Goal: Information Seeking & Learning: Learn about a topic

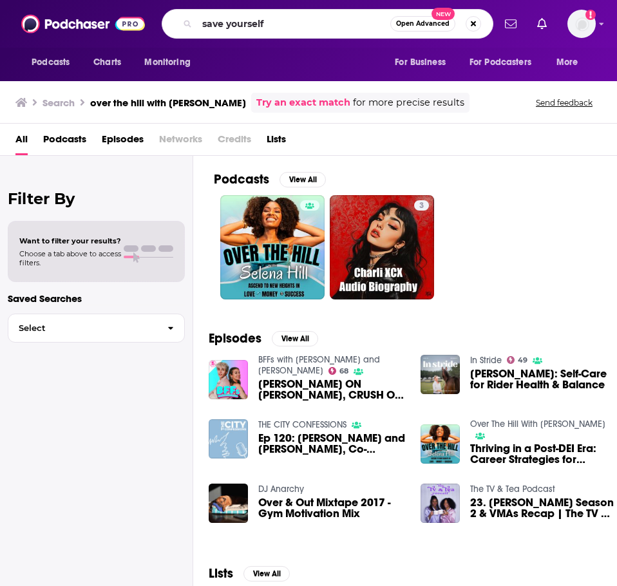
type input "save yourself"
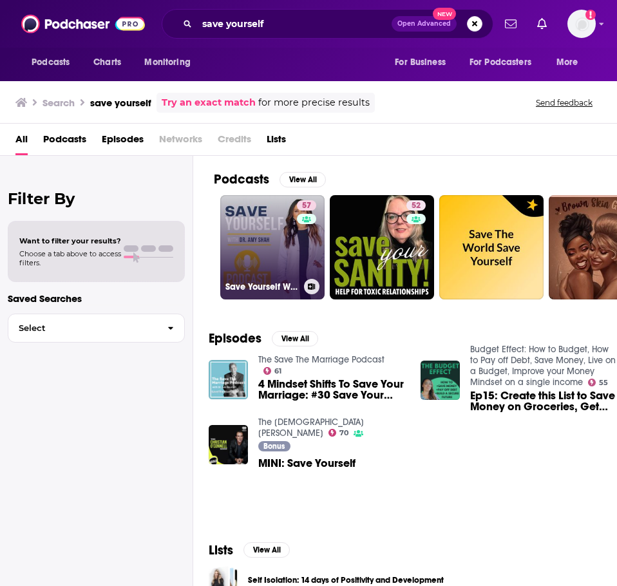
click at [292, 253] on link "57 Save Yourself With [PERSON_NAME]" at bounding box center [272, 247] width 104 height 104
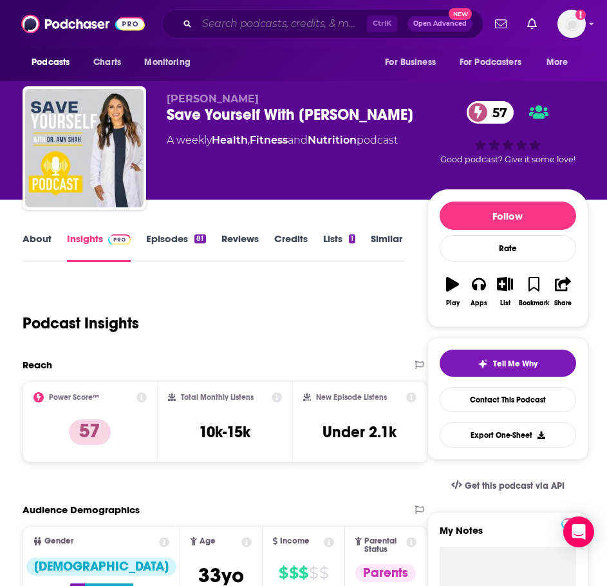
click at [306, 21] on input "Search podcasts, credits, & more..." at bounding box center [282, 24] width 170 height 21
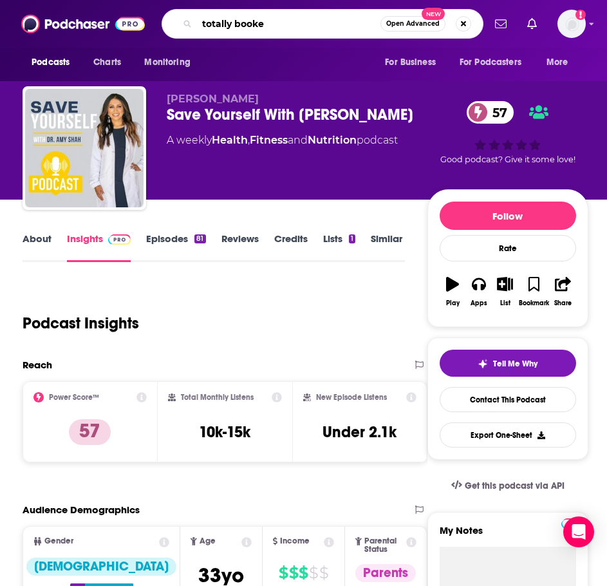
type input "totally booked"
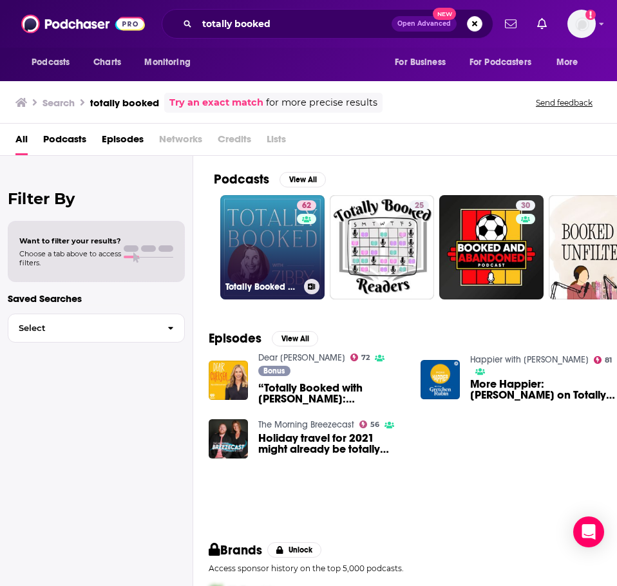
click at [261, 224] on link "62 Totally Booked with [PERSON_NAME]" at bounding box center [272, 247] width 104 height 104
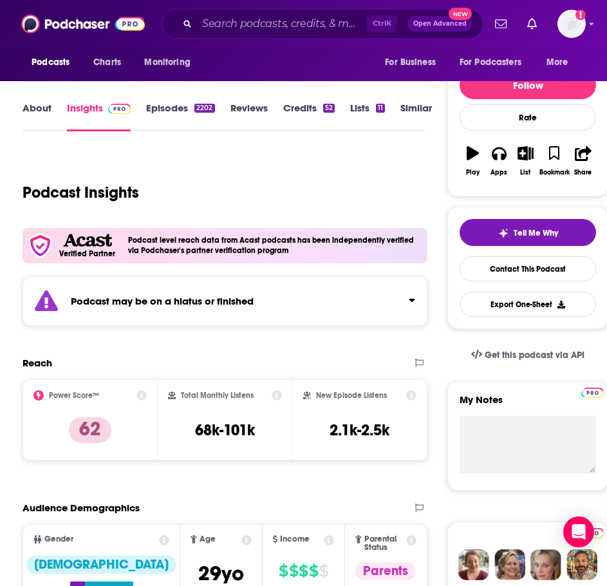
scroll to position [193, 0]
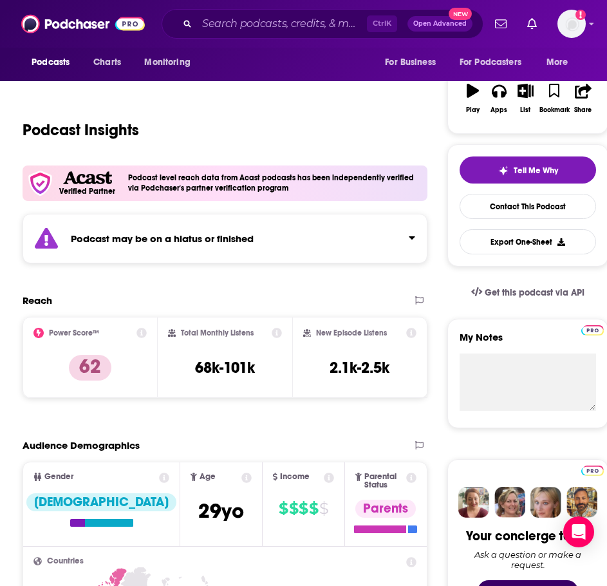
click at [343, 263] on div "Podcast may be on a hiatus or finished" at bounding box center [225, 239] width 405 height 50
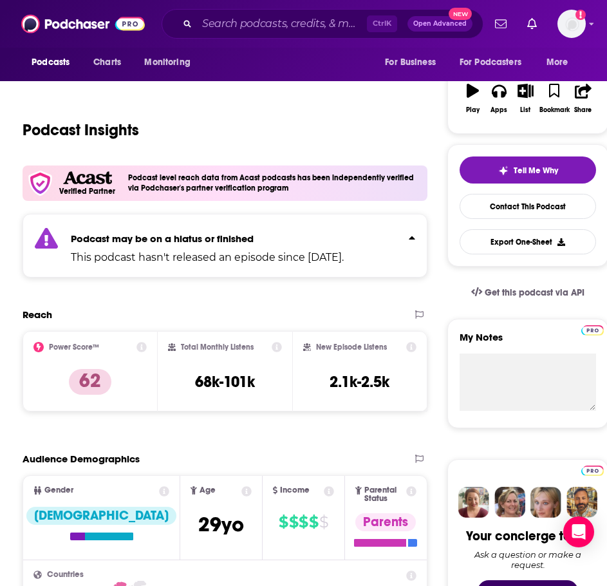
click at [344, 230] on div "Podcast may be on a hiatus or finished This podcast hasn't released an episode …" at bounding box center [207, 245] width 273 height 39
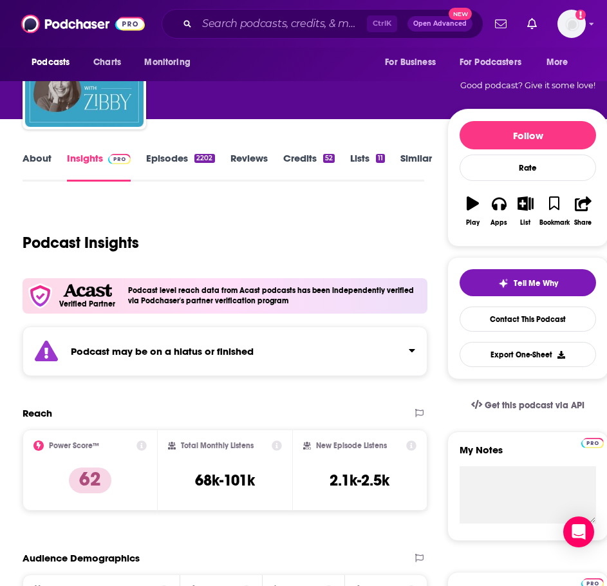
scroll to position [0, 0]
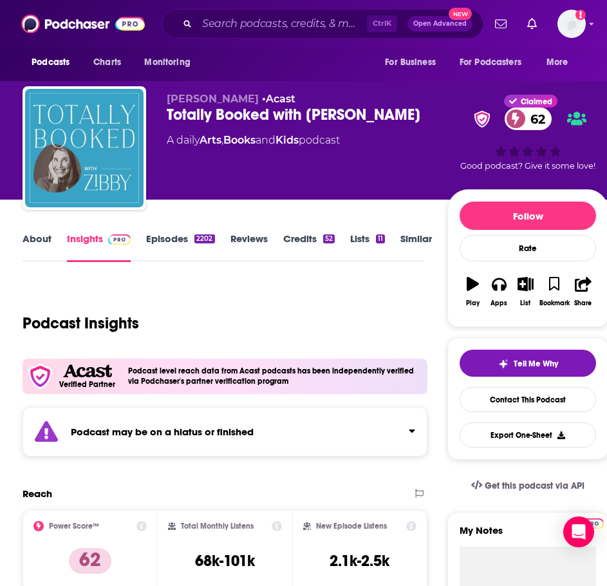
click at [39, 246] on link "About" at bounding box center [37, 247] width 29 height 30
